Goal: Navigation & Orientation: Find specific page/section

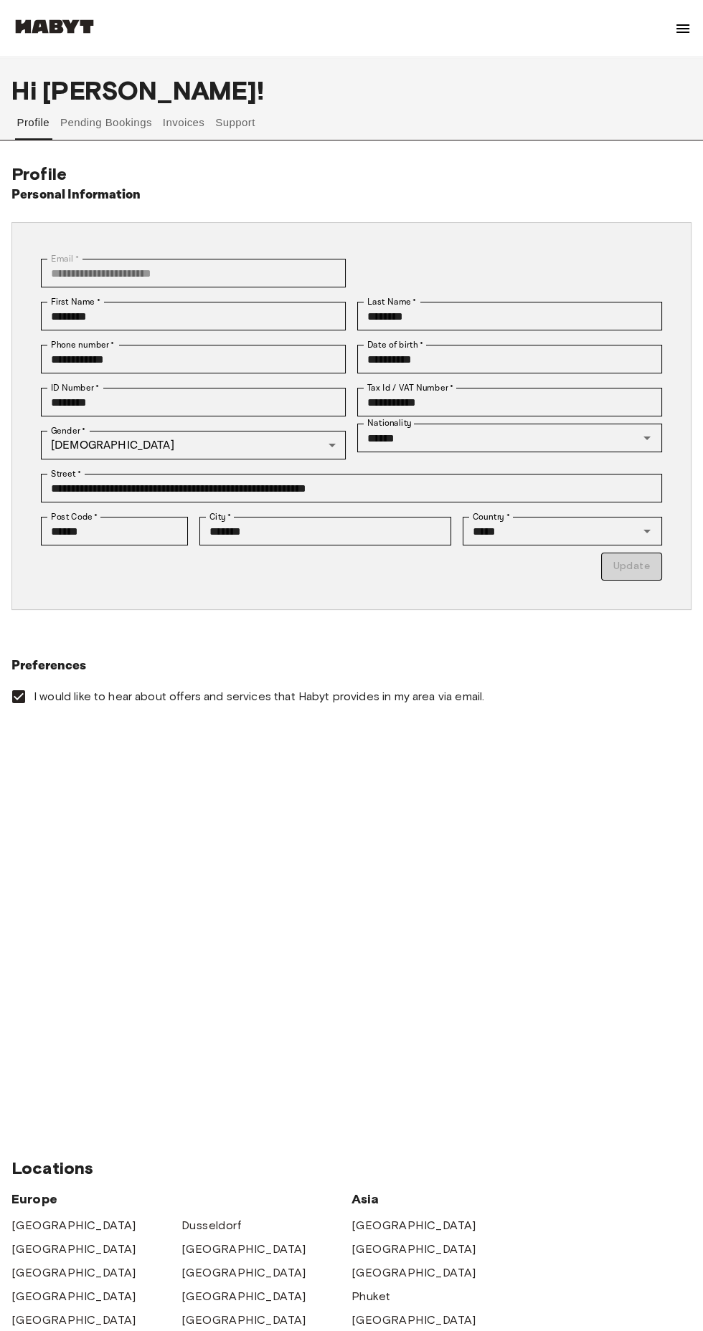
click at [685, 32] on img at bounding box center [682, 28] width 17 height 17
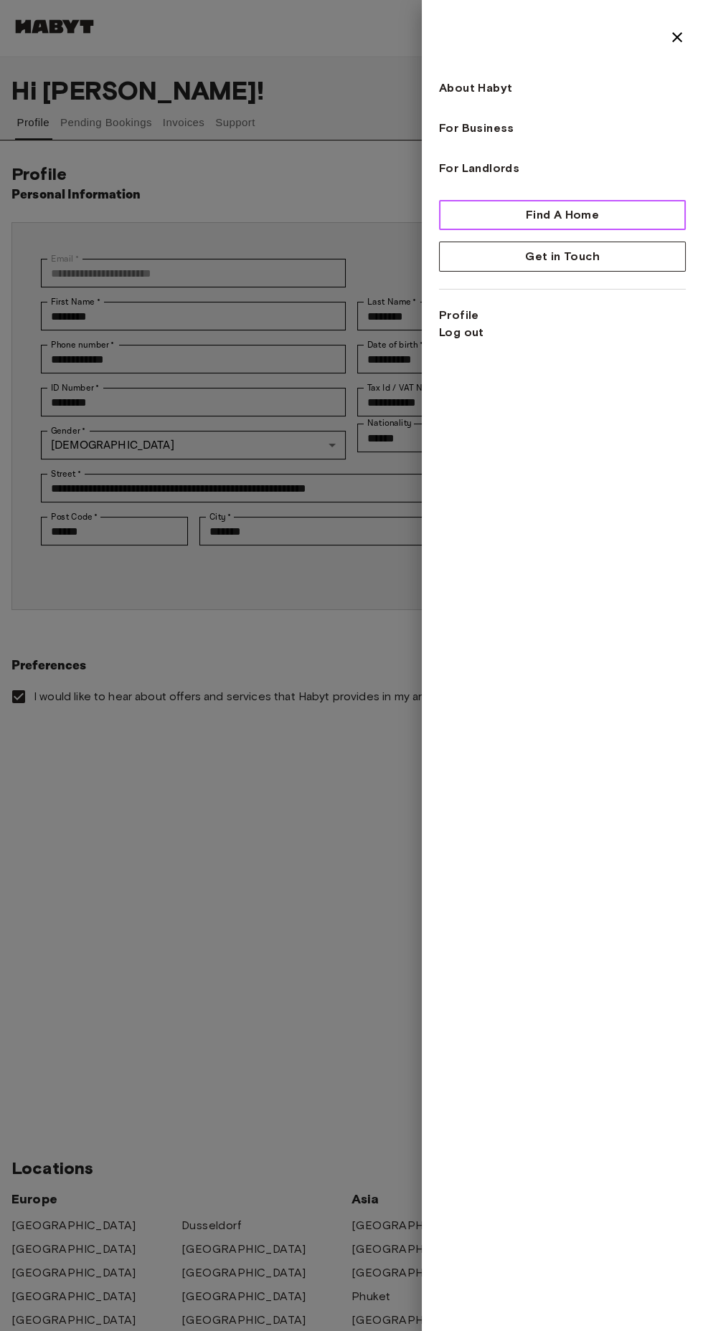
click at [608, 207] on button "Find A Home" at bounding box center [562, 215] width 247 height 30
